Goal: Task Accomplishment & Management: Manage account settings

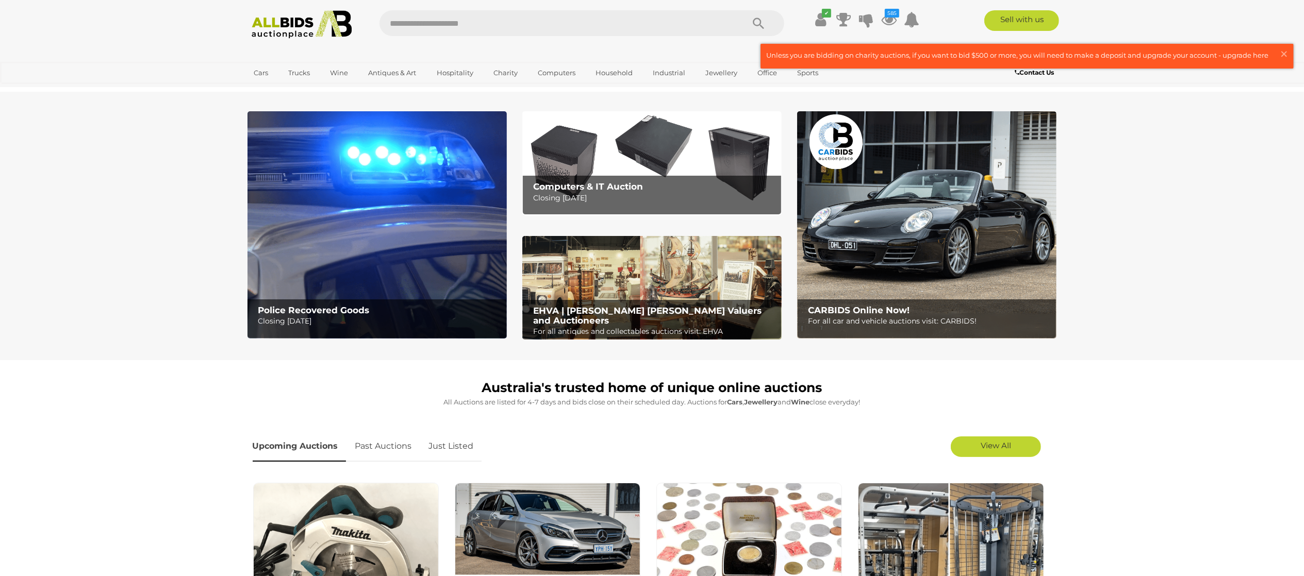
drag, startPoint x: 447, startPoint y: 445, endPoint x: 687, endPoint y: 454, distance: 239.4
click at [448, 445] on link "Just Listed" at bounding box center [451, 446] width 60 height 30
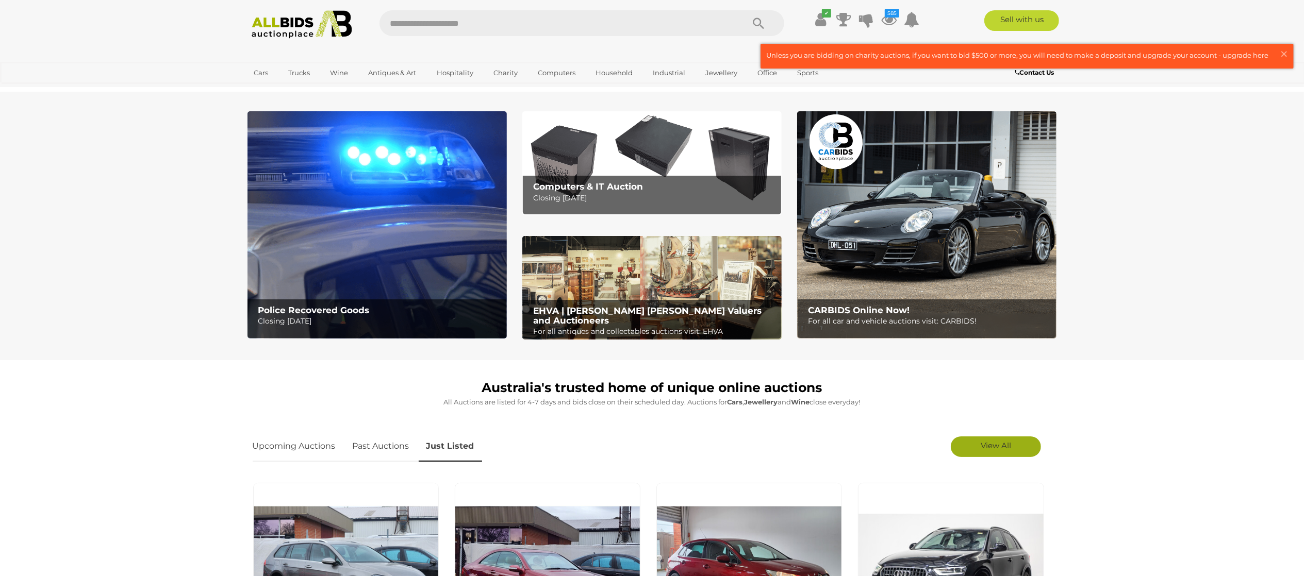
click at [978, 442] on link "View All" at bounding box center [996, 447] width 90 height 21
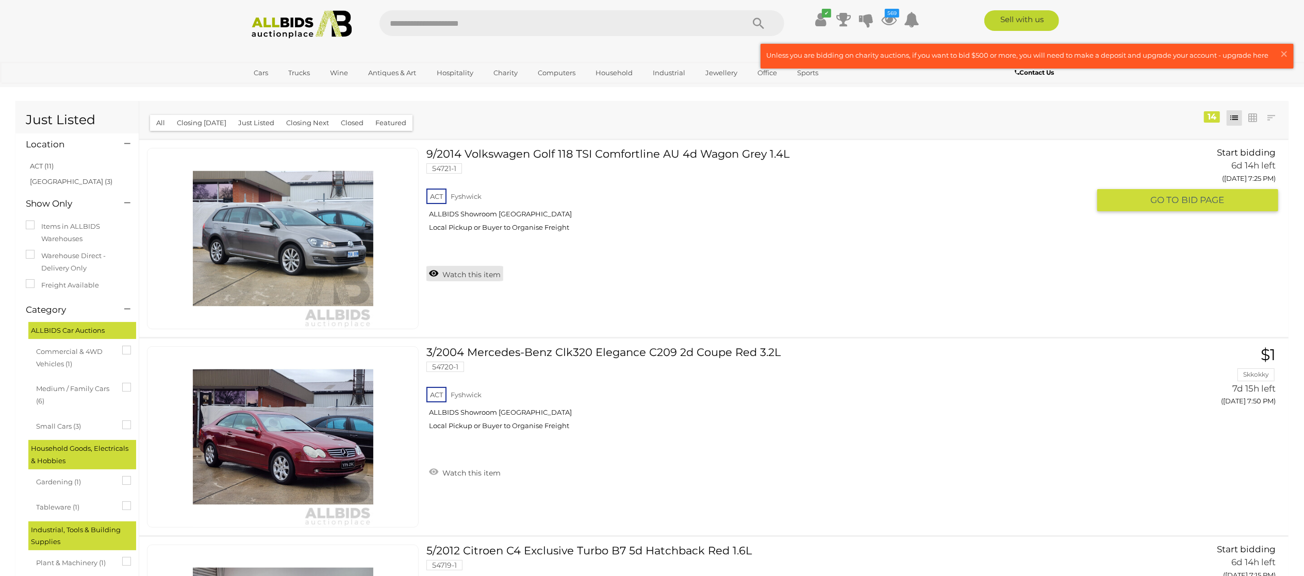
click at [472, 267] on link "Watch this item" at bounding box center [464, 273] width 77 height 15
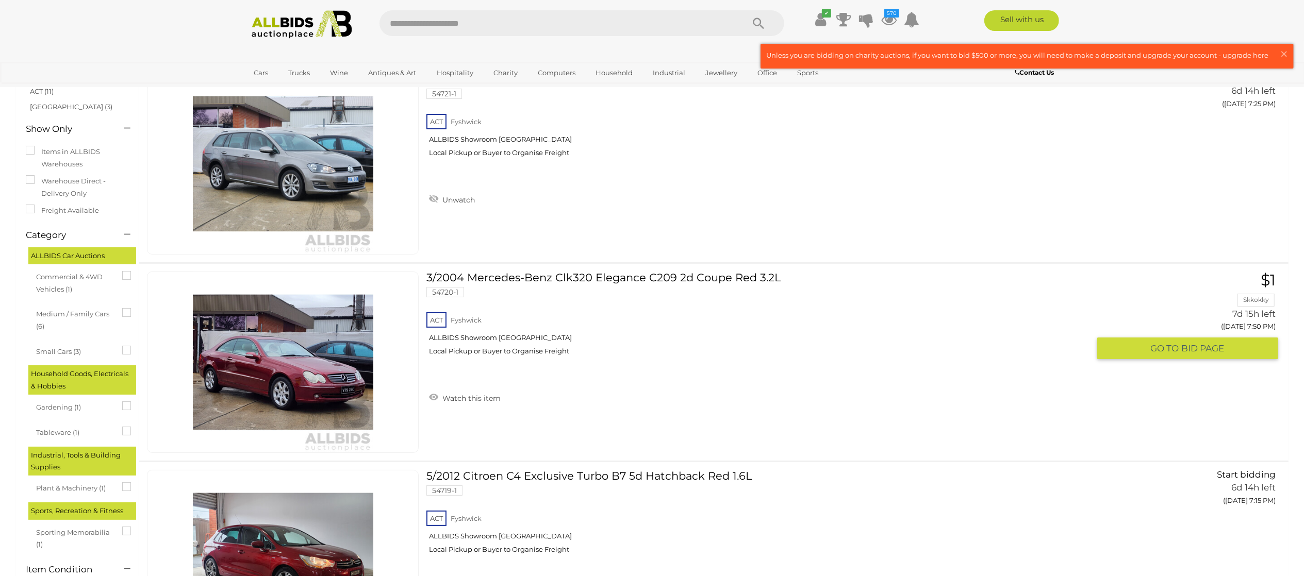
scroll to position [103, 0]
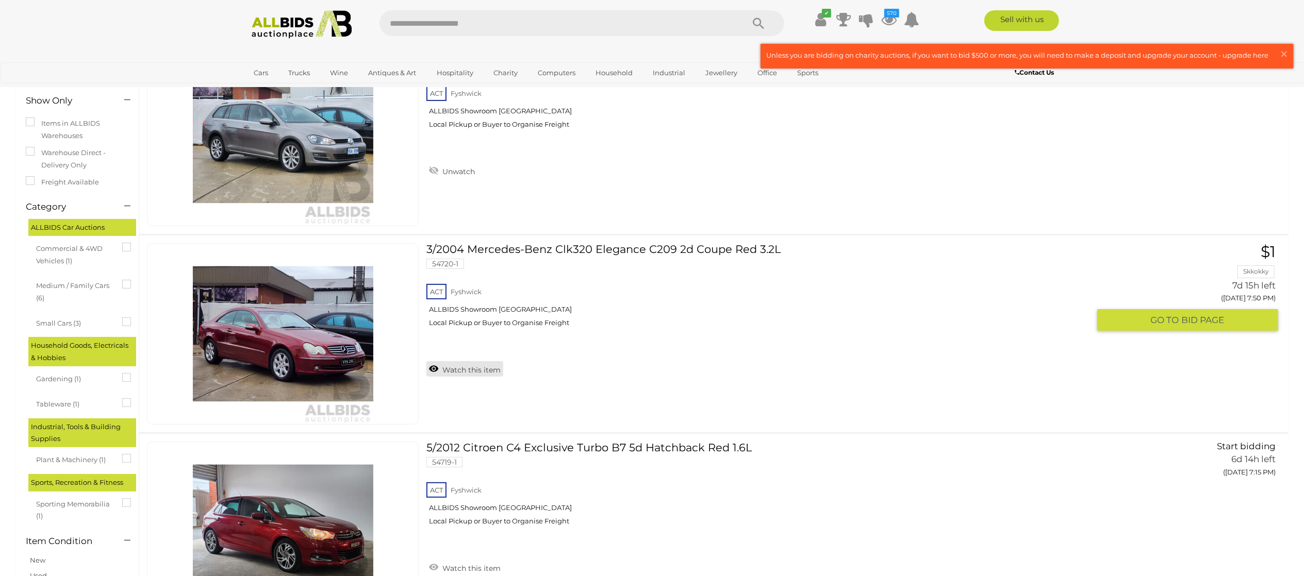
click at [479, 364] on link "Watch this item" at bounding box center [464, 368] width 77 height 15
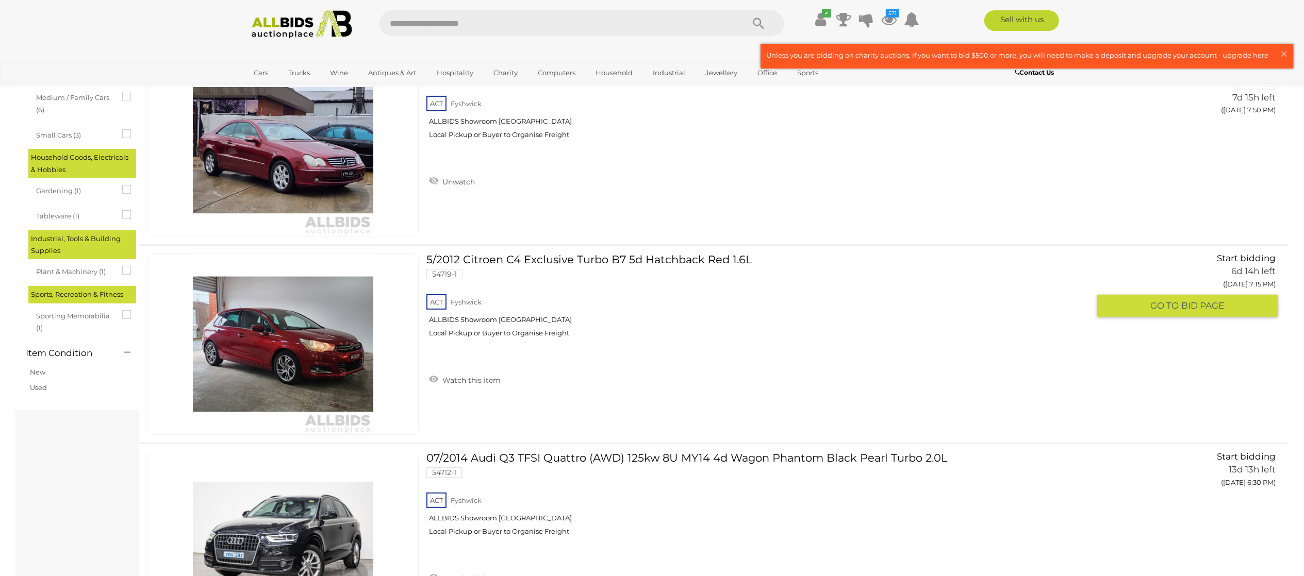
scroll to position [309, 0]
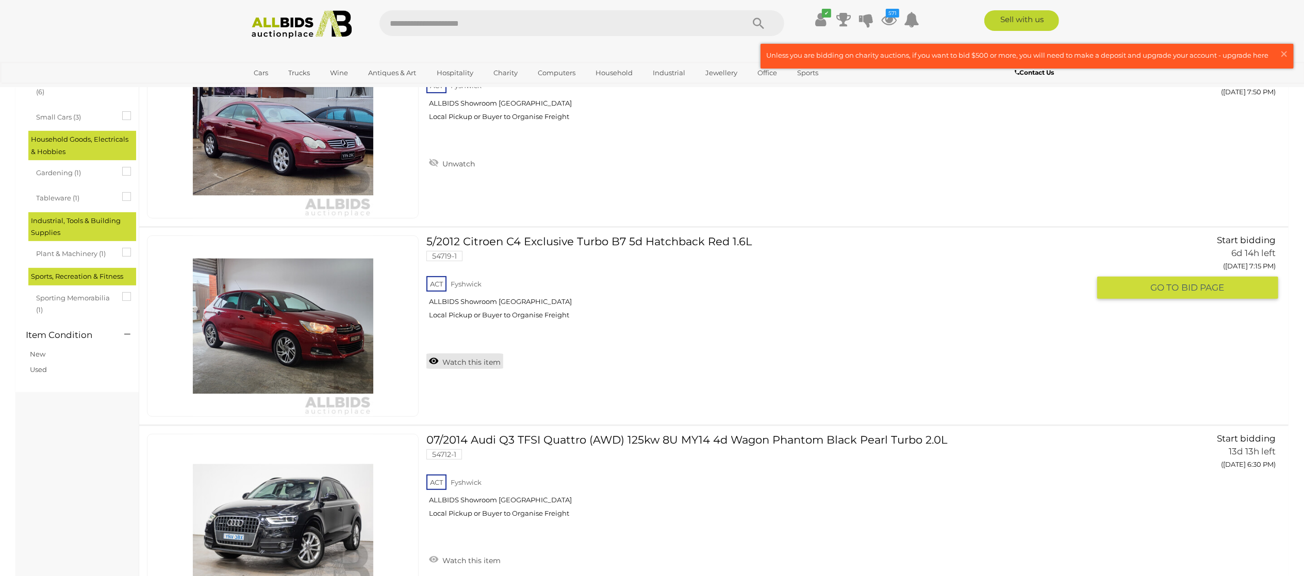
click at [479, 360] on link "Watch this item" at bounding box center [464, 361] width 77 height 15
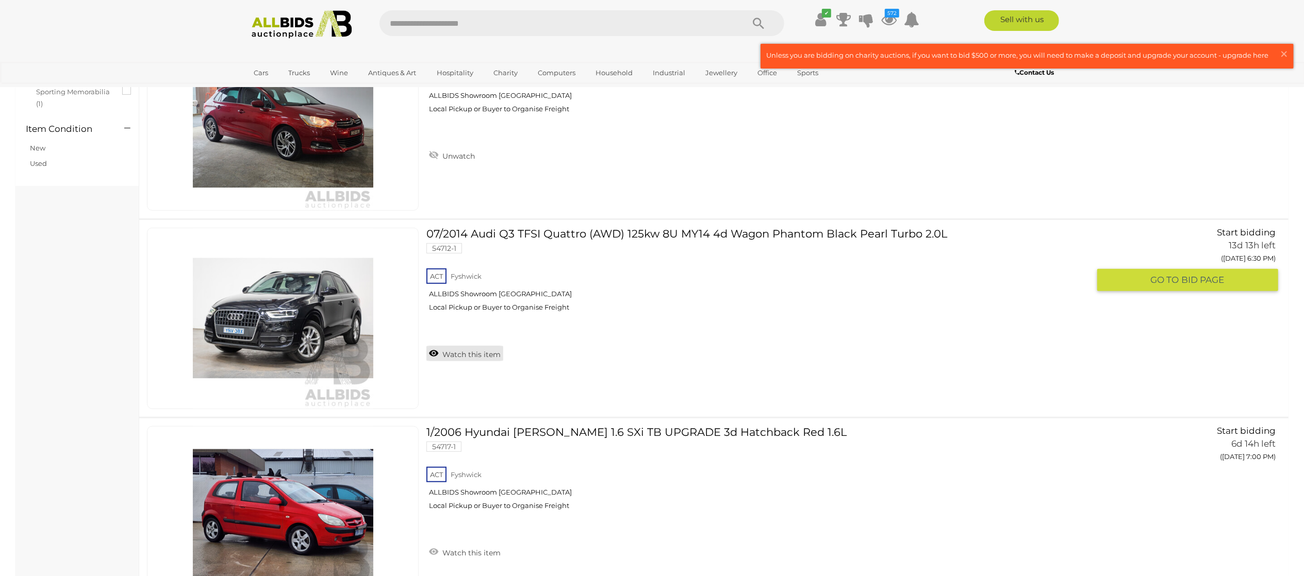
click at [473, 354] on link "Watch this item" at bounding box center [464, 353] width 77 height 15
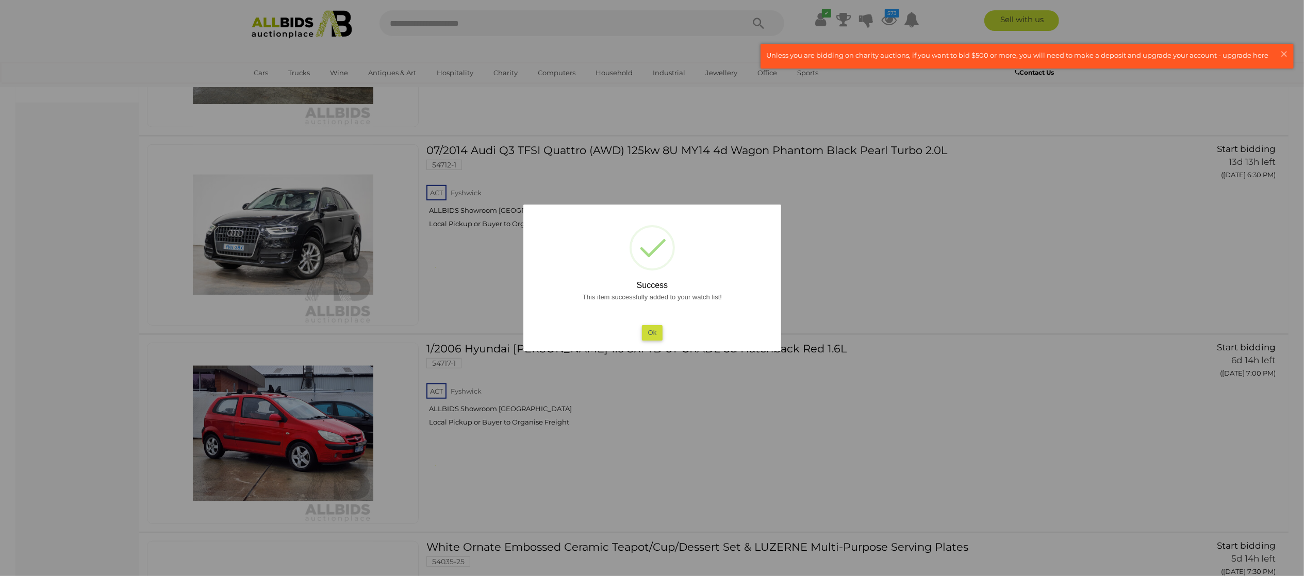
scroll to position [619, 0]
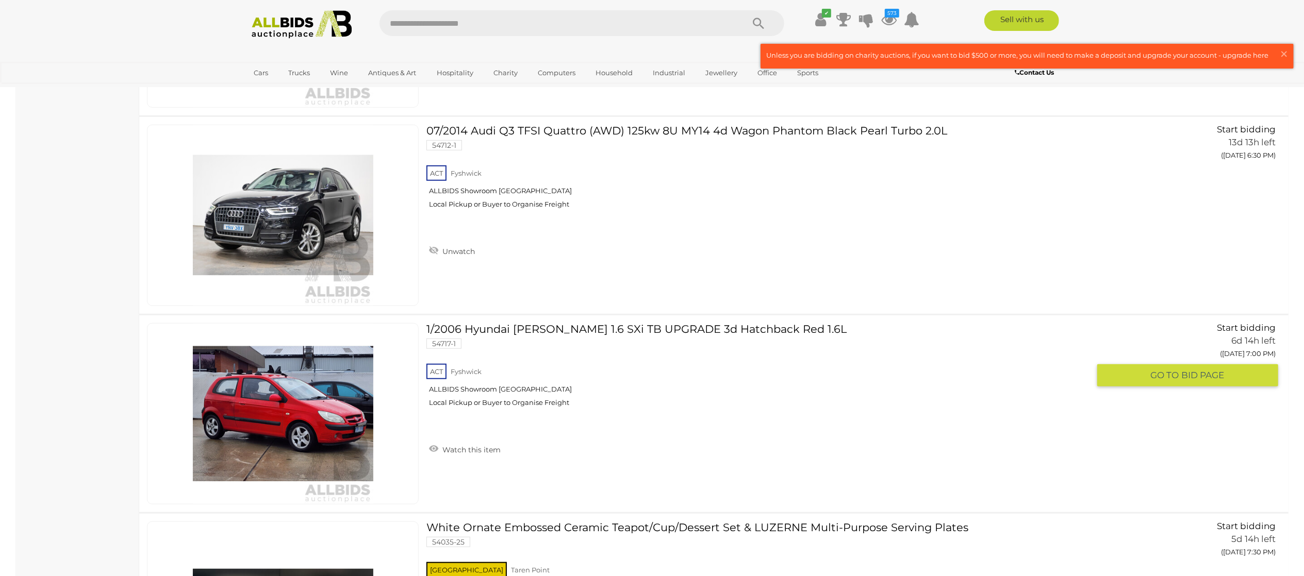
click at [479, 447] on link "Watch this item" at bounding box center [464, 448] width 77 height 15
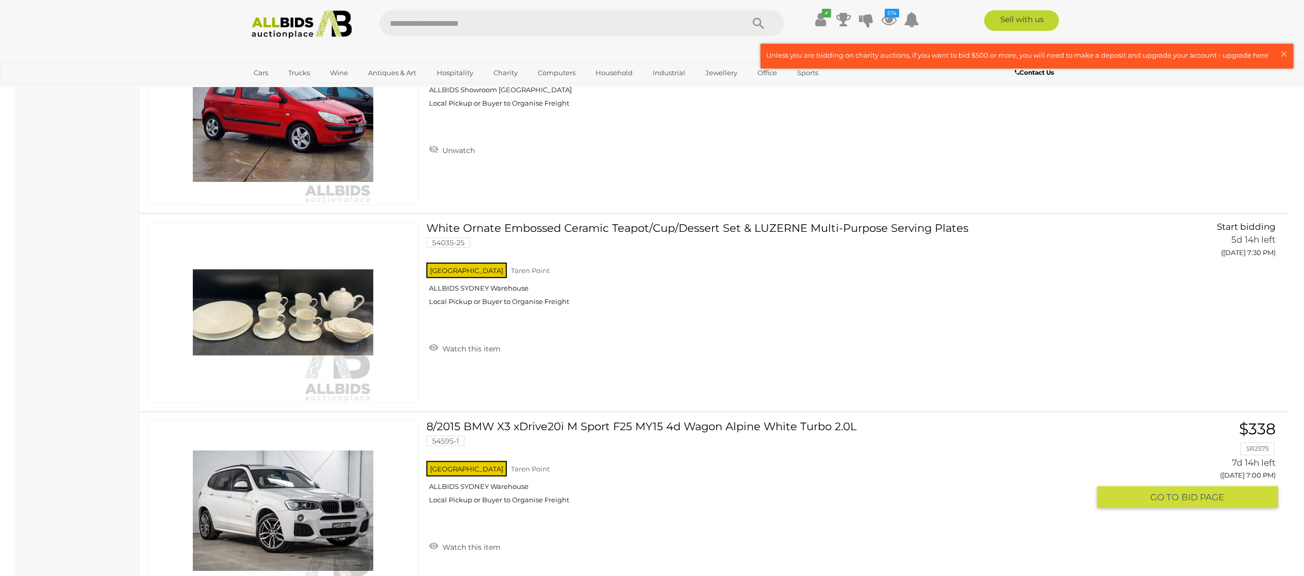
scroll to position [1031, 0]
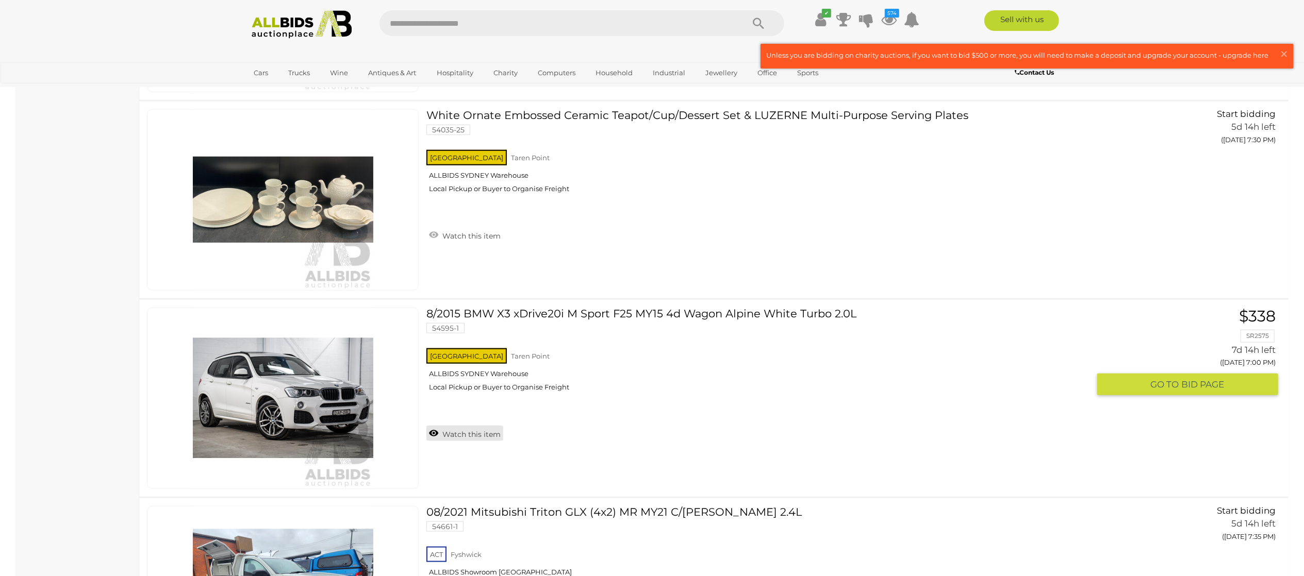
click at [471, 435] on link "Watch this item" at bounding box center [464, 433] width 77 height 15
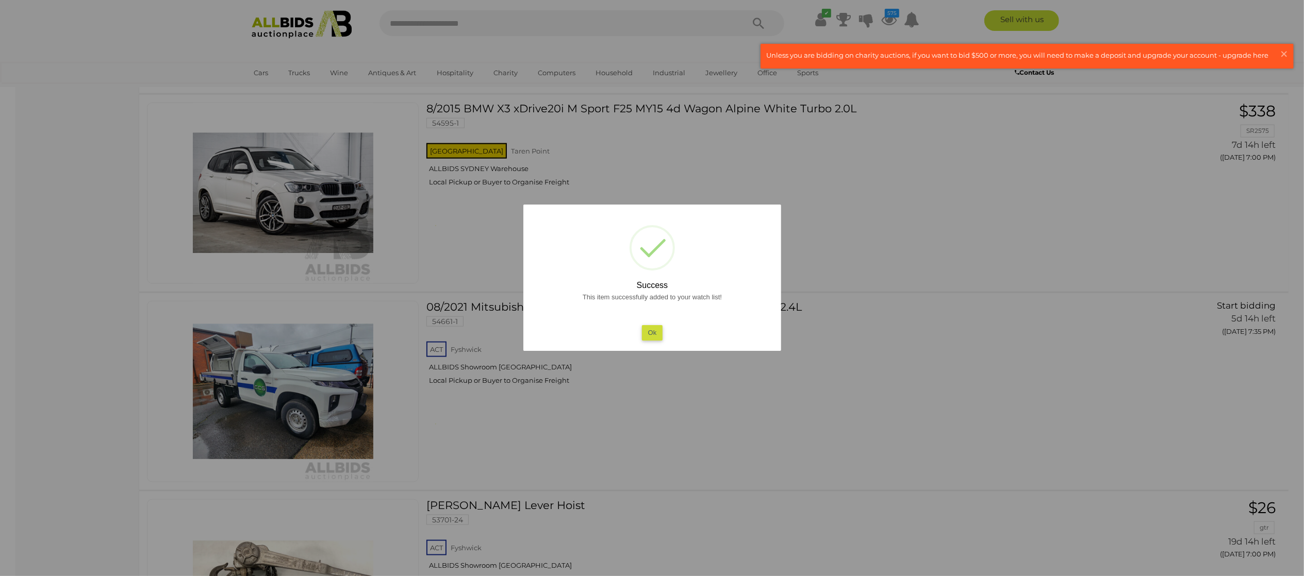
scroll to position [1237, 0]
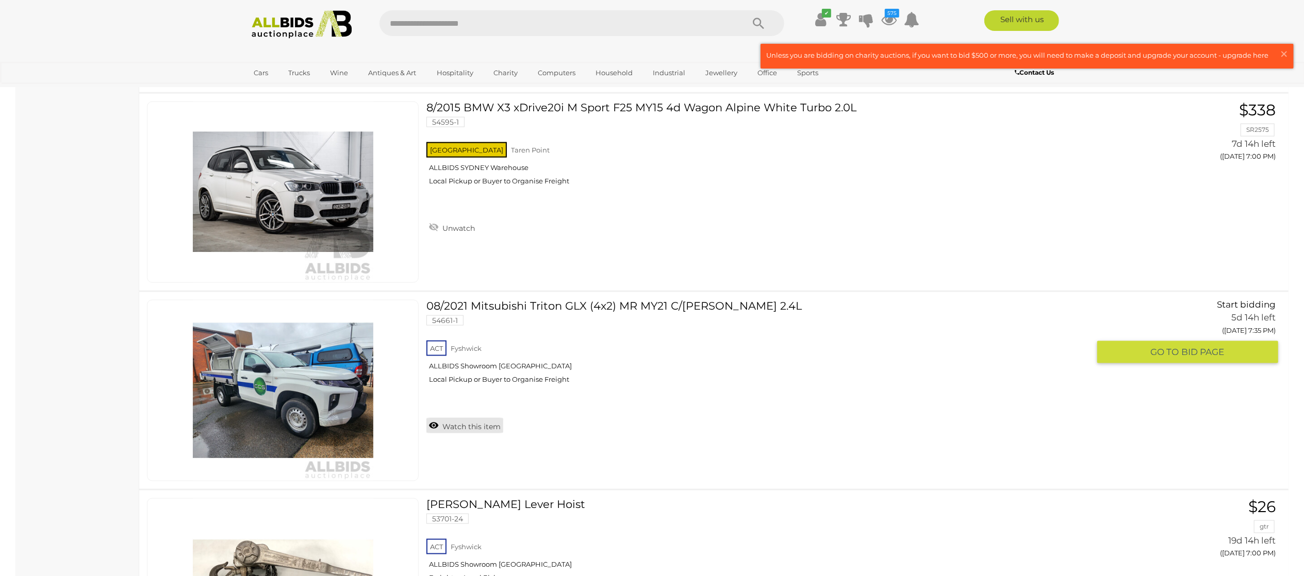
click at [483, 425] on link "Watch this item" at bounding box center [464, 425] width 77 height 15
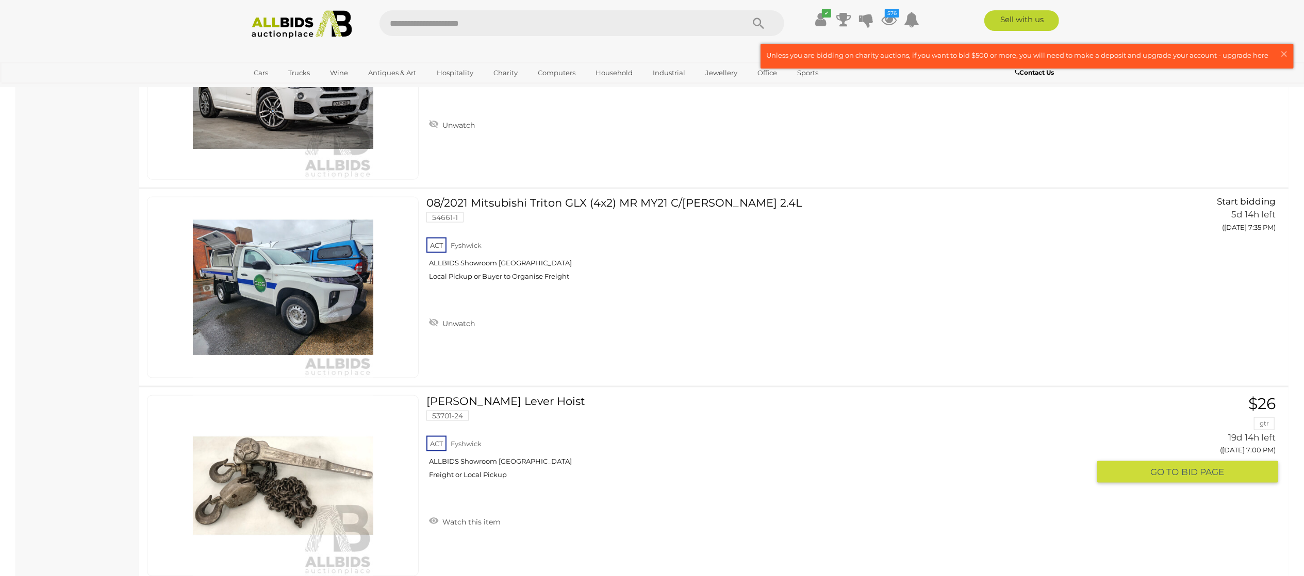
click at [474, 524] on link "Watch this item" at bounding box center [464, 520] width 77 height 15
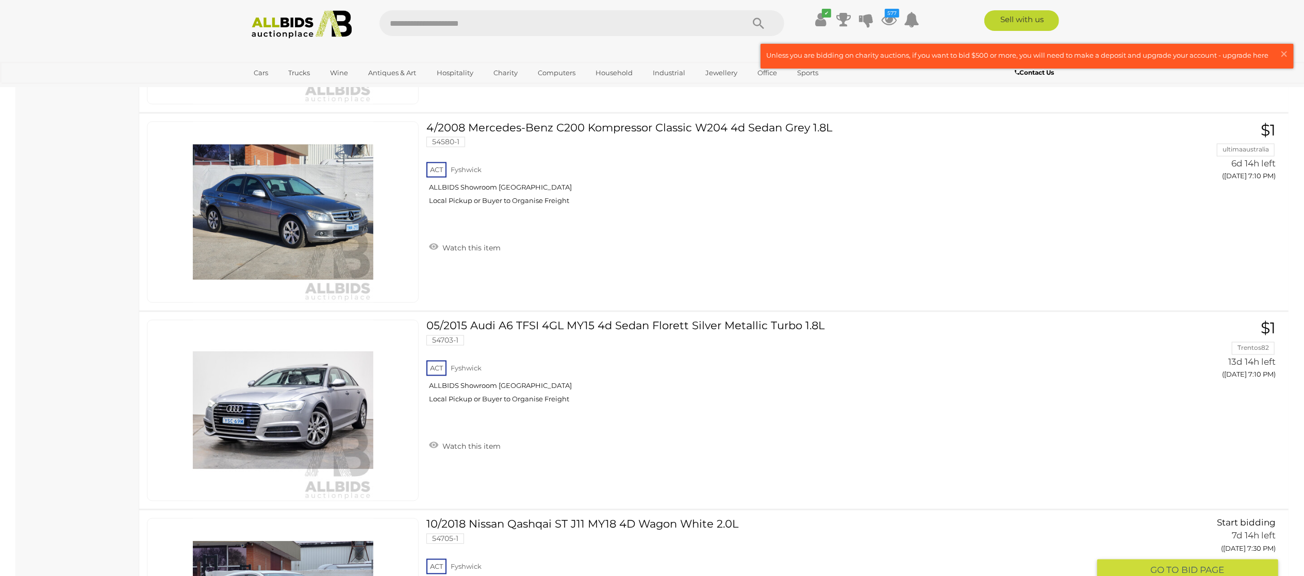
scroll to position [1856, 0]
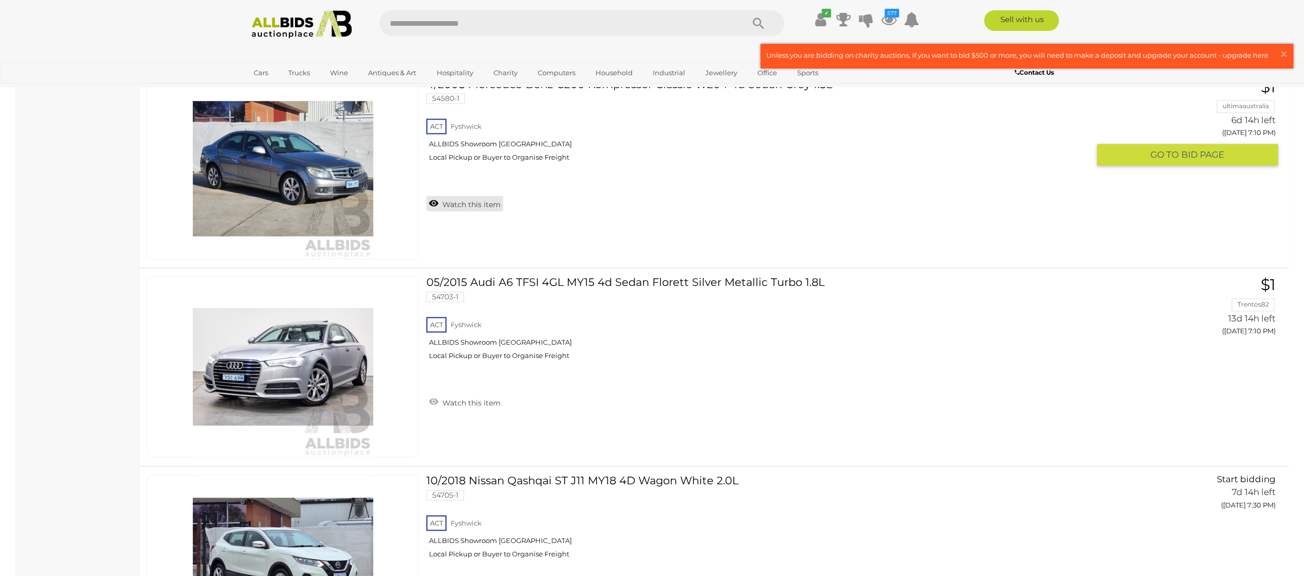
click at [487, 208] on link "Watch this item" at bounding box center [464, 203] width 77 height 15
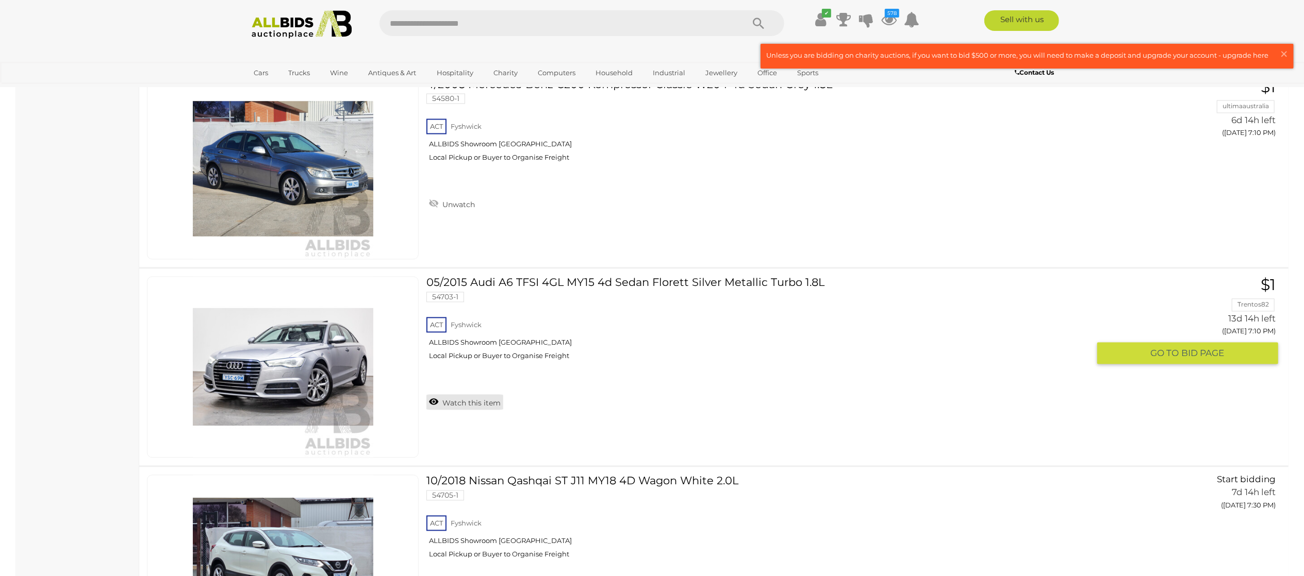
click at [464, 400] on link "Watch this item" at bounding box center [464, 402] width 77 height 15
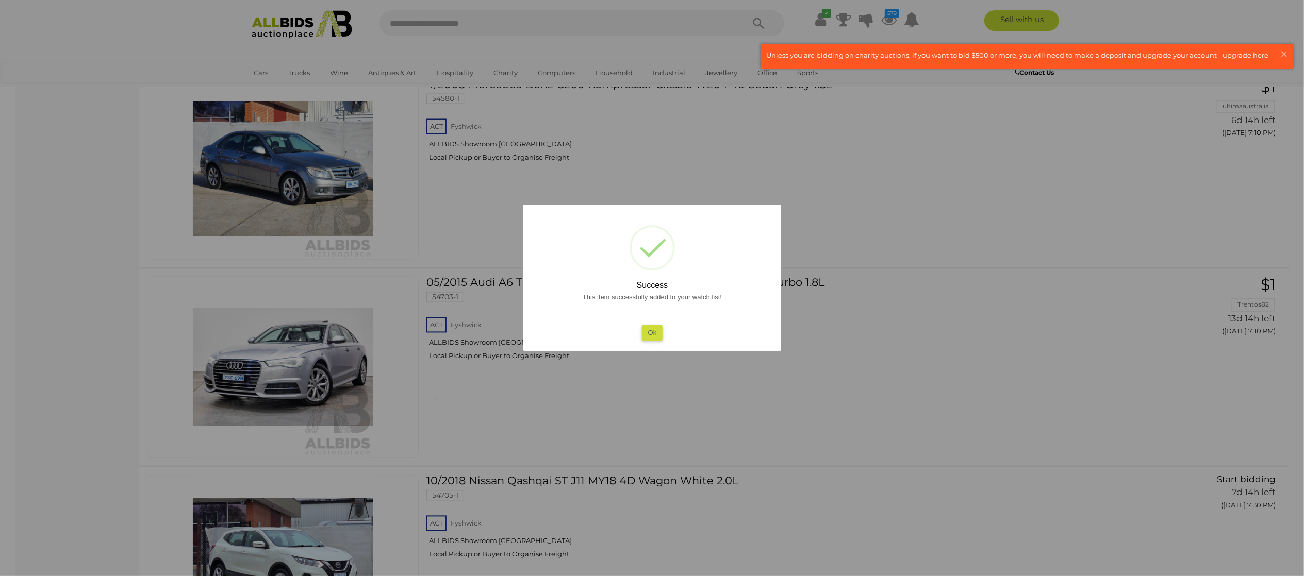
click at [75, 418] on div at bounding box center [652, 288] width 1304 height 576
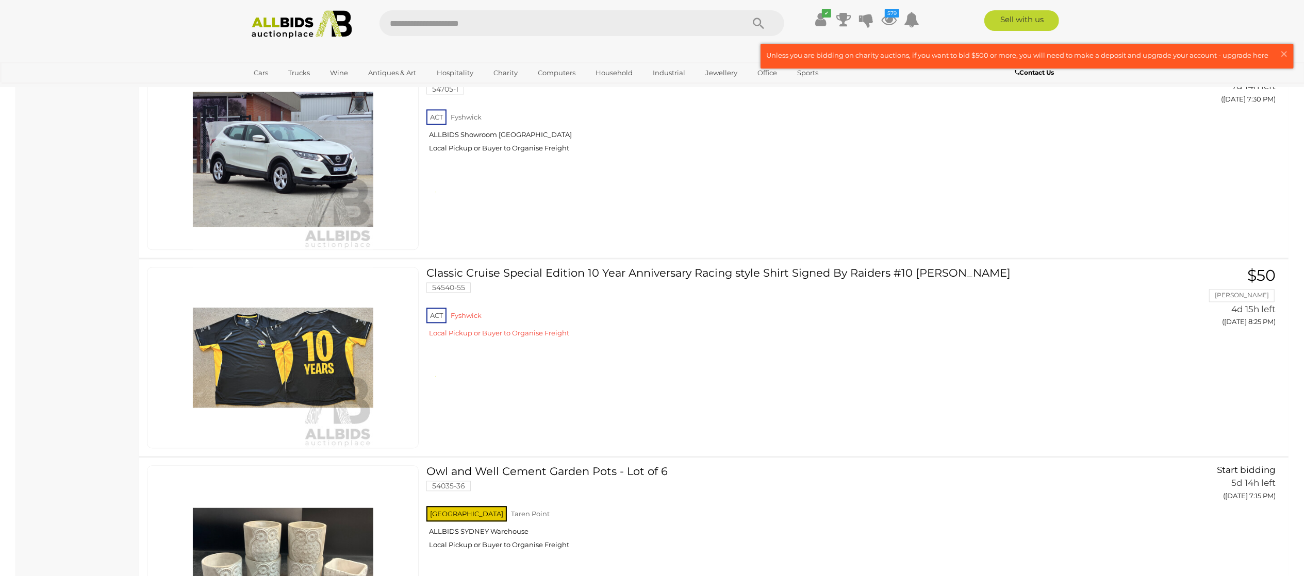
scroll to position [2268, 0]
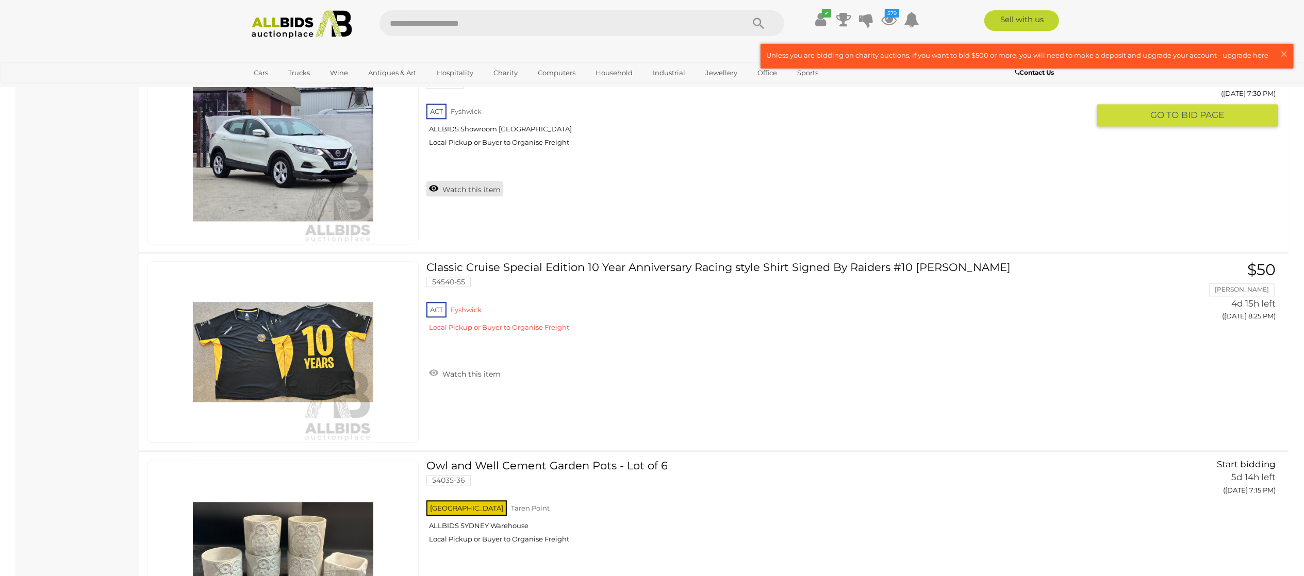
click at [460, 185] on link "Watch this item" at bounding box center [464, 188] width 77 height 15
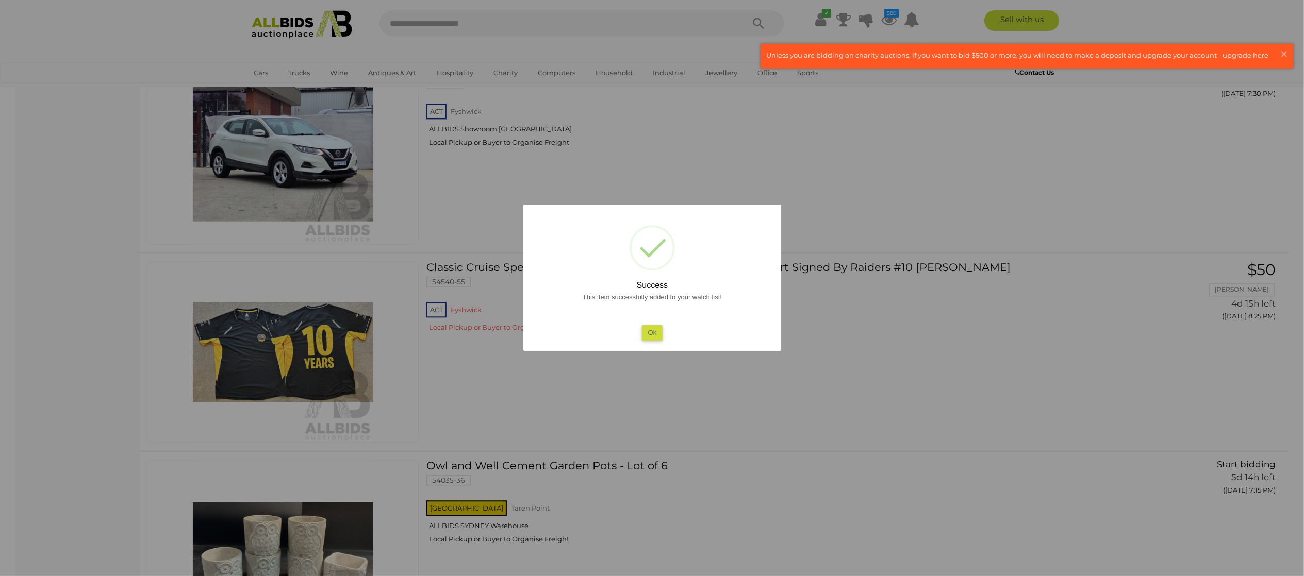
click at [0, 374] on div at bounding box center [652, 288] width 1304 height 576
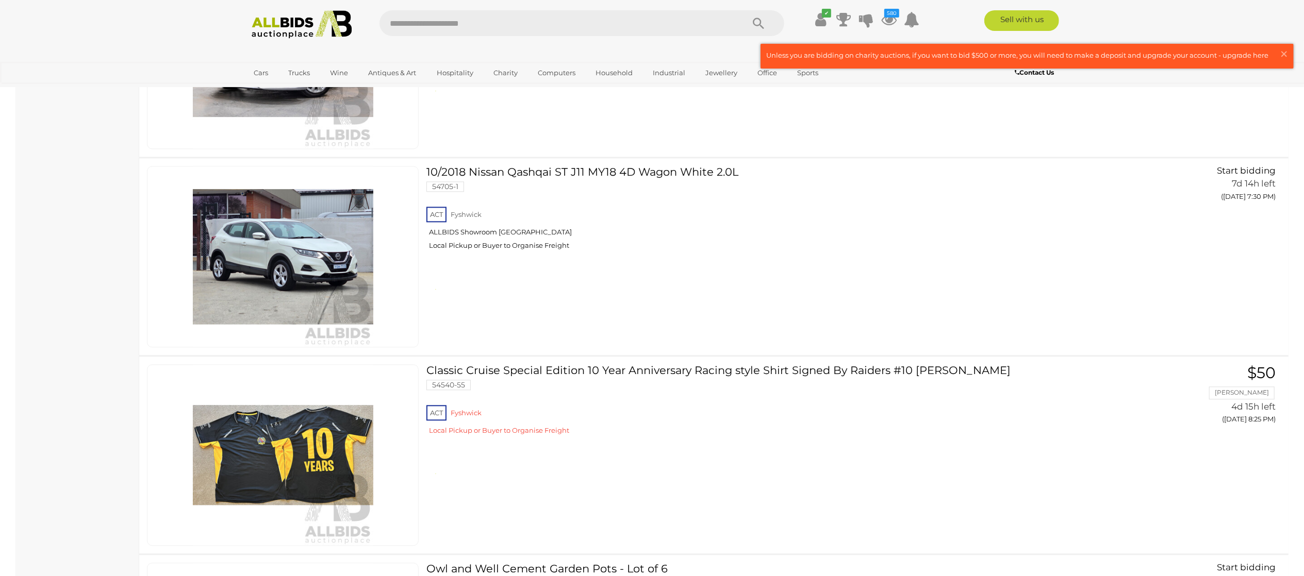
scroll to position [1753, 0]
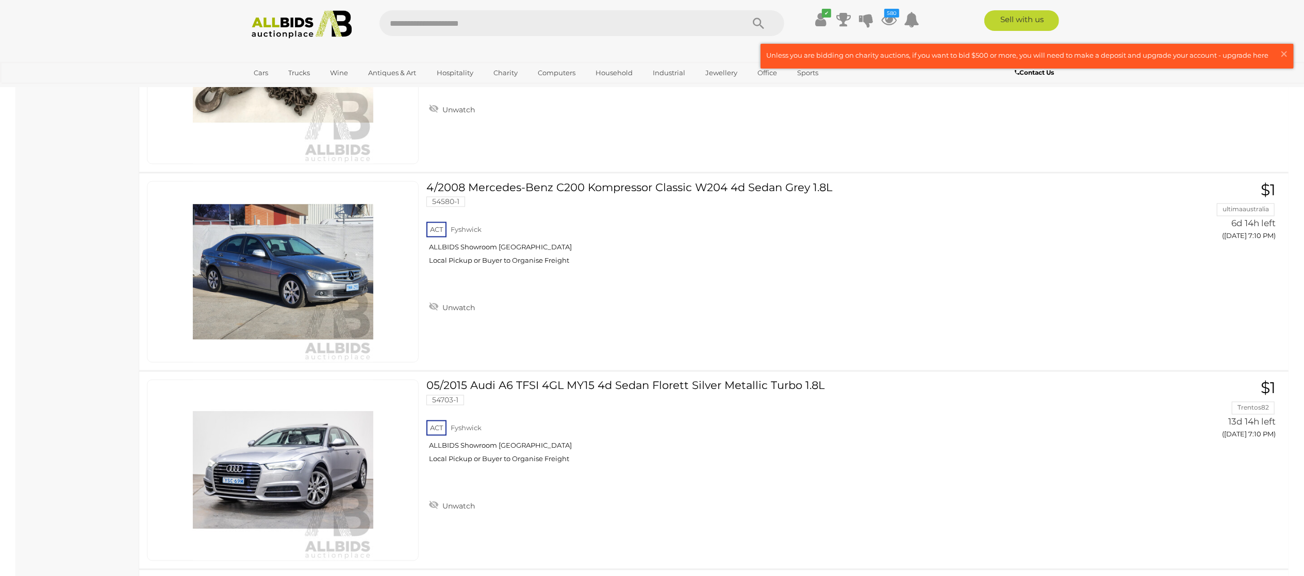
click at [277, 37] on img at bounding box center [302, 24] width 112 height 28
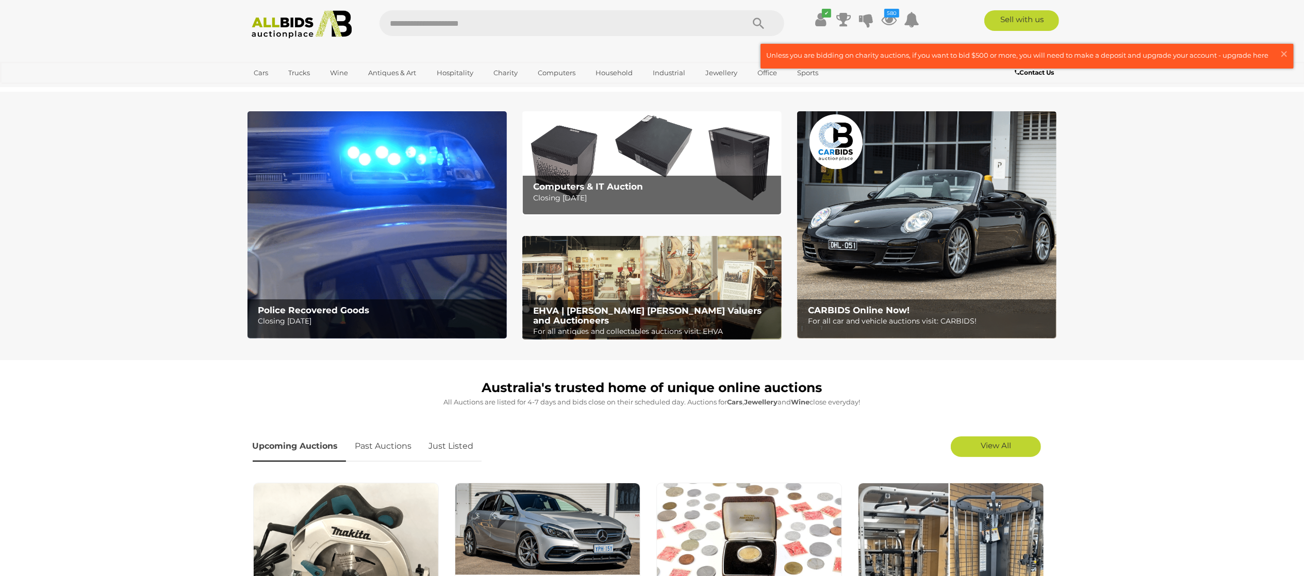
click at [438, 444] on link "Just Listed" at bounding box center [451, 446] width 60 height 30
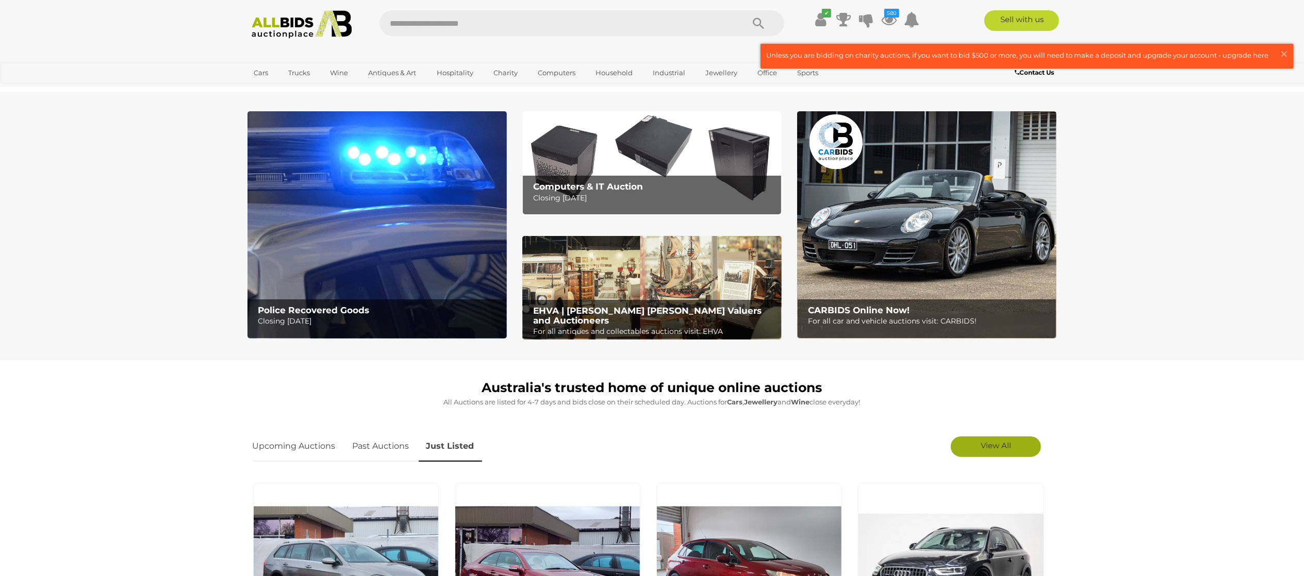
click at [980, 438] on link "View All" at bounding box center [996, 447] width 90 height 21
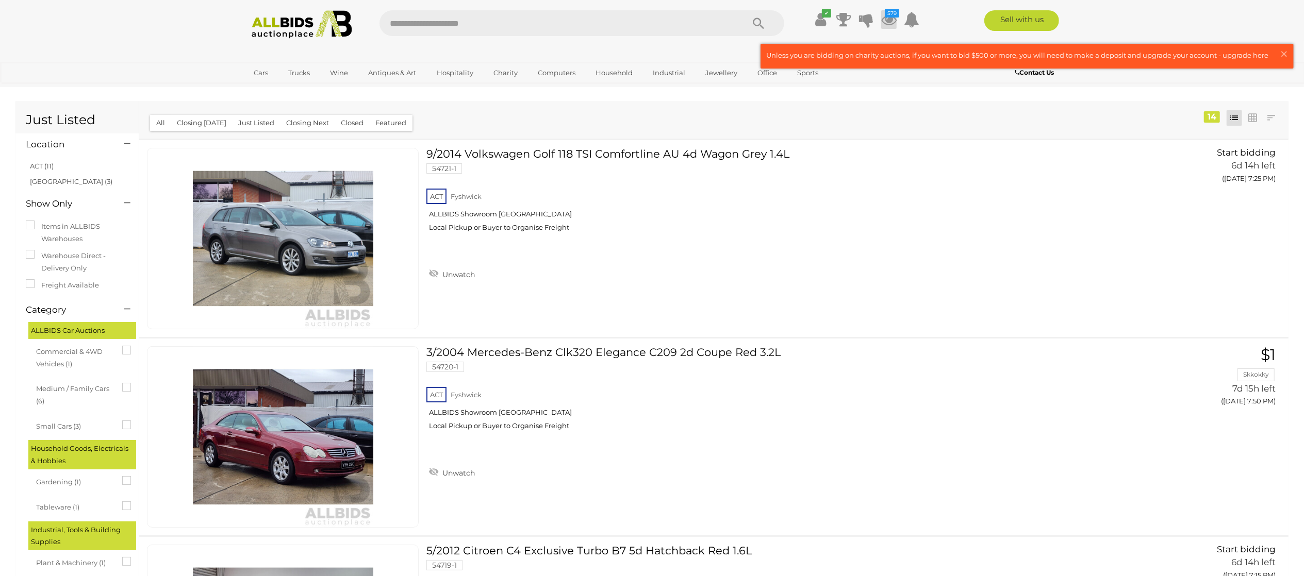
click at [887, 24] on icon at bounding box center [888, 19] width 15 height 19
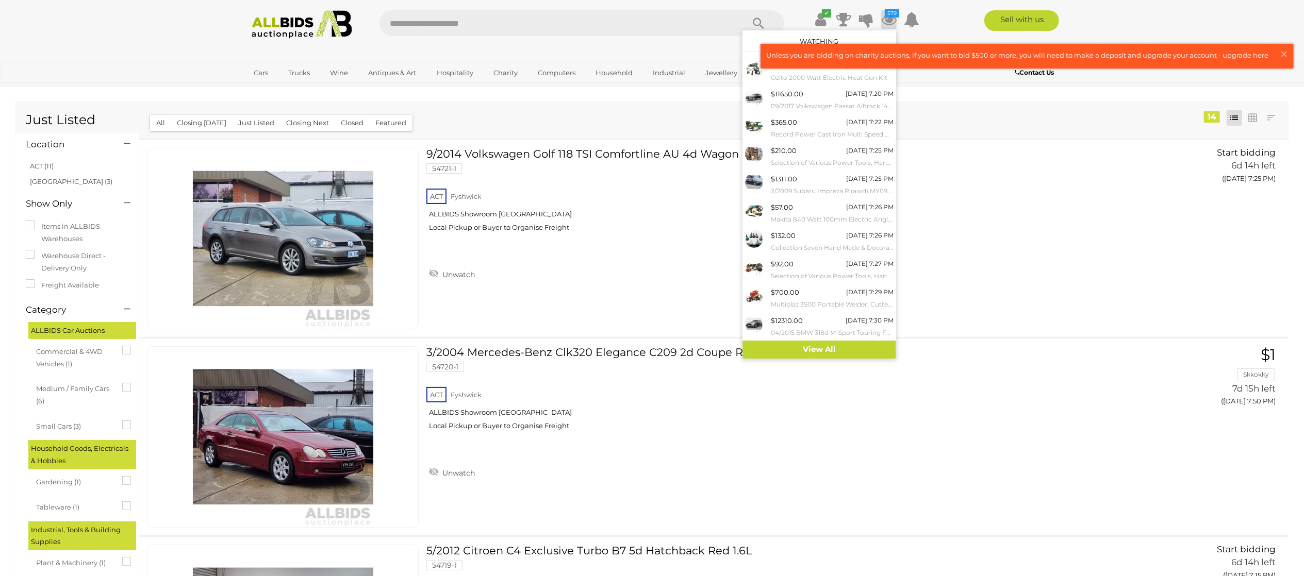
click at [793, 40] on div "Watching" at bounding box center [819, 41] width 154 height 22
click at [816, 347] on link "View All" at bounding box center [819, 350] width 154 height 18
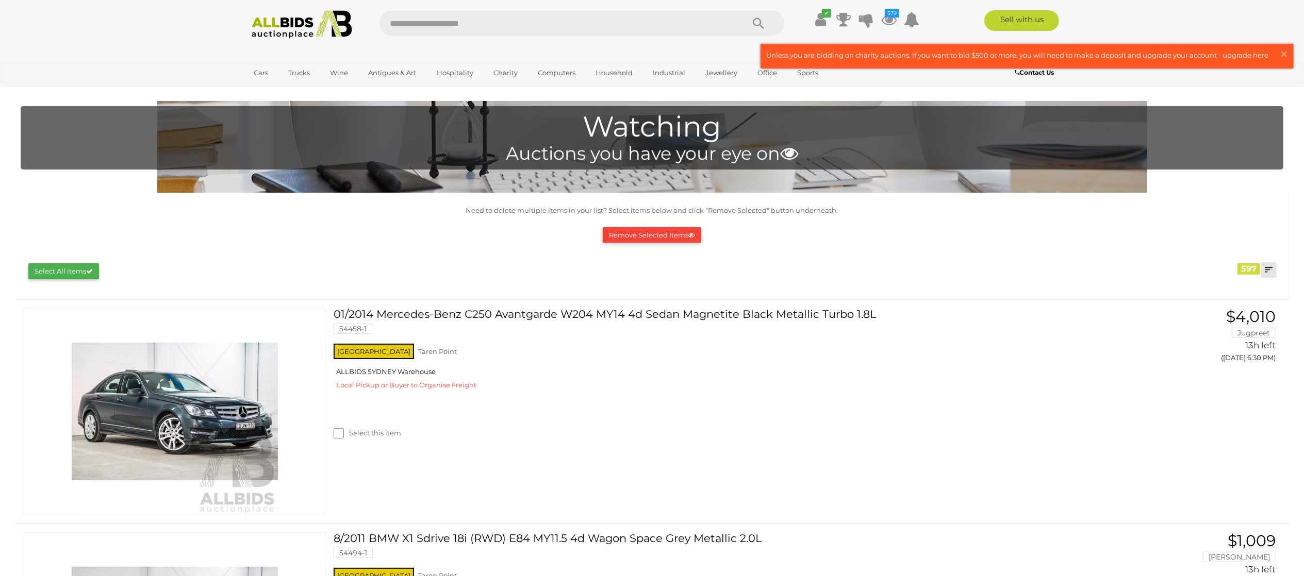
click at [1270, 268] on link at bounding box center [1268, 269] width 15 height 15
click at [1257, 290] on link "Closing First" at bounding box center [1201, 291] width 154 height 18
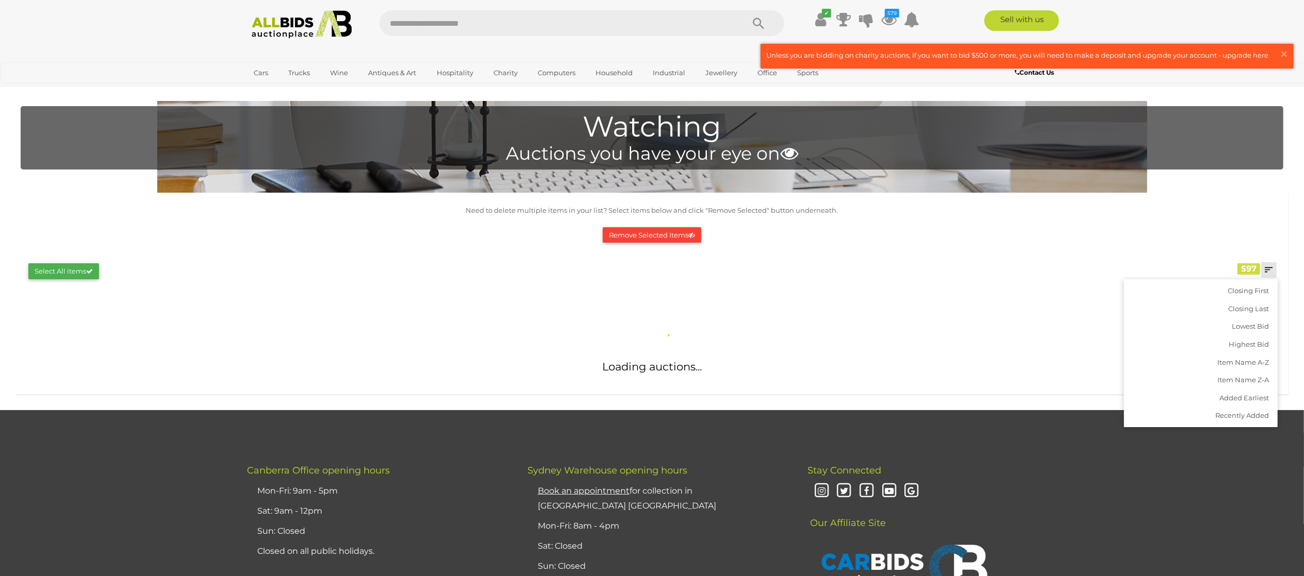
click at [1275, 235] on div "Remove Selected Items" at bounding box center [652, 235] width 1252 height 26
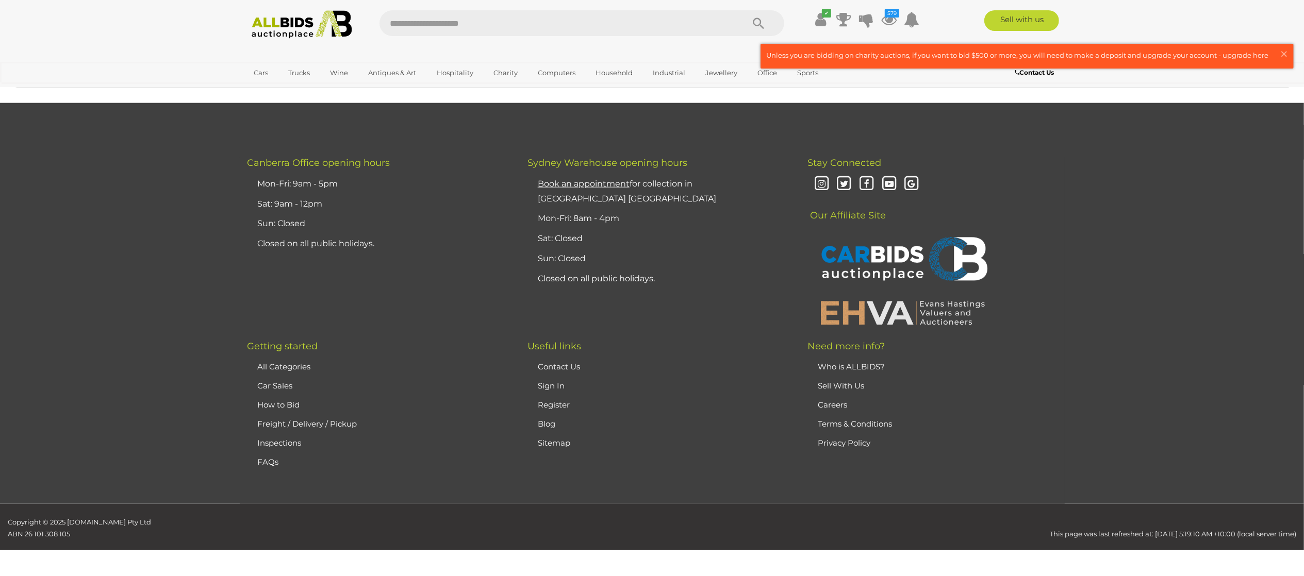
scroll to position [18059, 0]
